Goal: Task Accomplishment & Management: Manage account settings

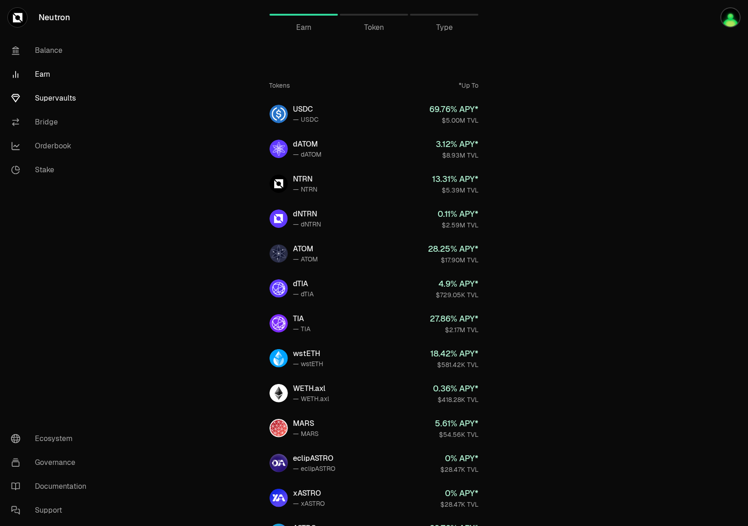
click at [51, 95] on link "Supervaults" at bounding box center [52, 98] width 96 height 24
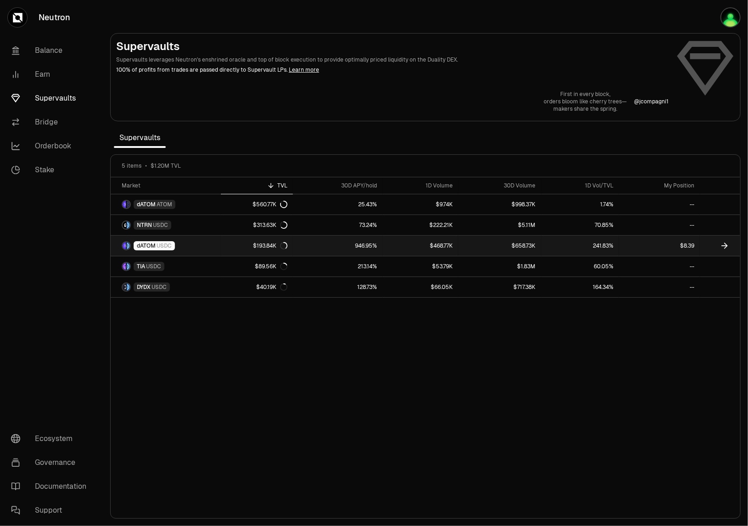
click at [659, 245] on link "$8.39" at bounding box center [659, 246] width 81 height 20
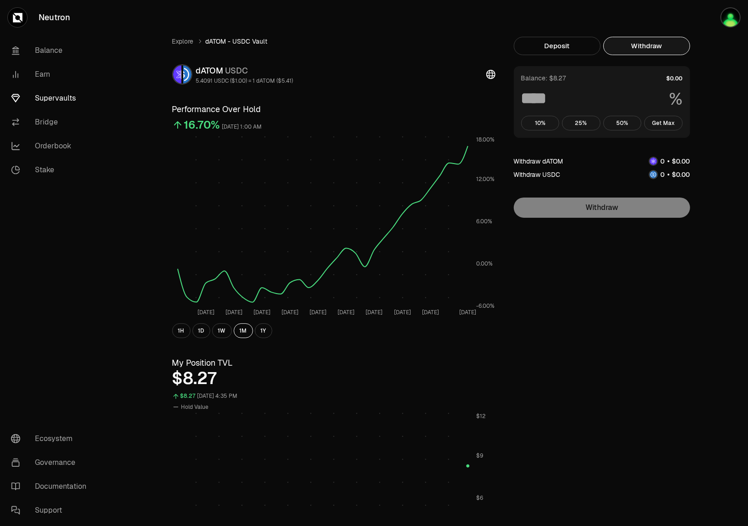
click at [645, 41] on button "Withdraw" at bounding box center [646, 46] width 87 height 18
click at [39, 57] on link "Balance" at bounding box center [52, 51] width 96 height 24
